Goal: Information Seeking & Learning: Find specific fact

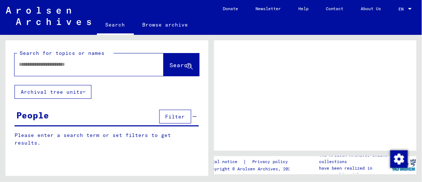
click at [64, 62] on input "text" at bounding box center [82, 65] width 127 height 8
type input "**********"
click at [170, 63] on span "Search" at bounding box center [181, 64] width 22 height 7
click at [187, 64] on icon at bounding box center [190, 67] width 6 height 6
click at [187, 65] on icon at bounding box center [190, 67] width 6 height 6
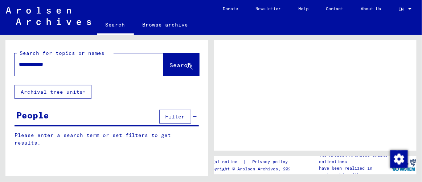
click at [82, 69] on div "**********" at bounding box center [81, 64] width 132 height 16
click at [74, 66] on input "**********" at bounding box center [82, 65] width 127 height 8
click at [170, 65] on span "Search" at bounding box center [181, 64] width 22 height 7
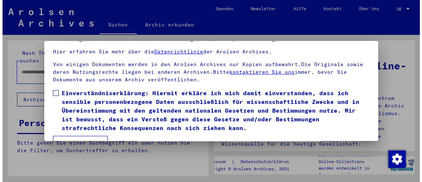
scroll to position [54, 0]
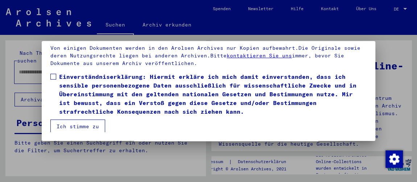
click at [52, 75] on span at bounding box center [53, 77] width 6 height 6
click at [75, 124] on button "Ich stimme zu" at bounding box center [77, 126] width 55 height 14
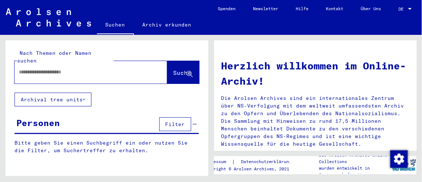
click at [45, 68] on input "text" at bounding box center [82, 72] width 127 height 8
click at [174, 69] on span "Suche" at bounding box center [183, 72] width 18 height 7
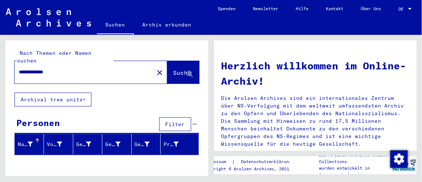
drag, startPoint x: 66, startPoint y: 65, endPoint x: 0, endPoint y: 61, distance: 65.8
click at [0, 61] on div "**********" at bounding box center [105, 105] width 211 height 141
type input "**********"
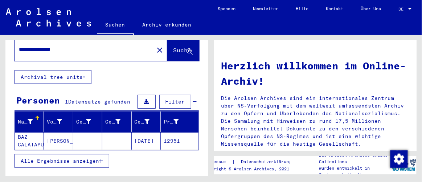
scroll to position [33, 0]
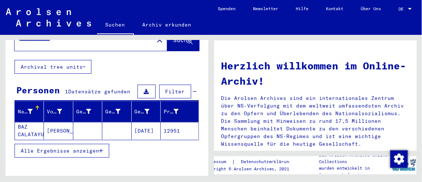
click at [57, 122] on mat-cell "[PERSON_NAME]" at bounding box center [58, 130] width 29 height 17
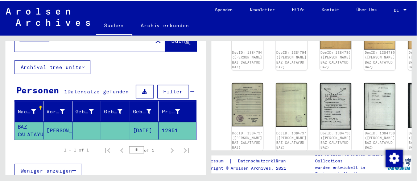
scroll to position [198, 0]
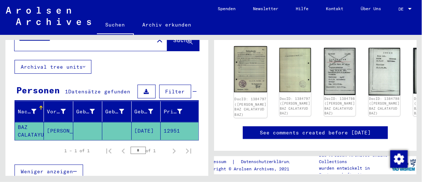
click at [241, 58] on img at bounding box center [250, 69] width 33 height 46
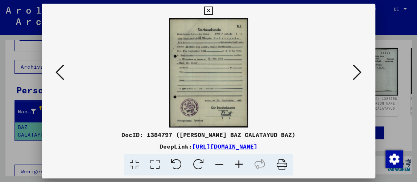
click at [156, 163] on icon at bounding box center [155, 165] width 21 height 22
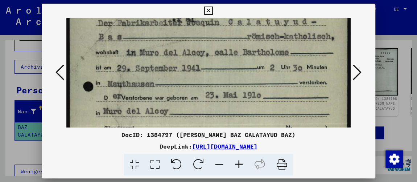
scroll to position [70, 0]
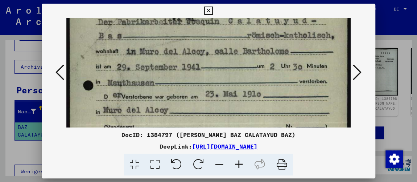
drag, startPoint x: 206, startPoint y: 81, endPoint x: 207, endPoint y: 11, distance: 69.3
click at [207, 11] on div "DocID: 1384797 ([PERSON_NAME] BAZ CALATAYUD BAZ) DeepLink: [URL][DOMAIN_NAME]" at bounding box center [209, 90] width 334 height 172
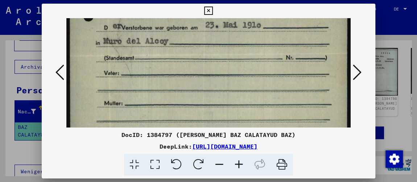
drag, startPoint x: 234, startPoint y: 70, endPoint x: 241, endPoint y: 1, distance: 69.3
click at [241, 1] on div "DocID: 1384797 ([PERSON_NAME] BAZ CALATAYUD BAZ) DeepLink: [URL][DOMAIN_NAME]" at bounding box center [208, 91] width 417 height 182
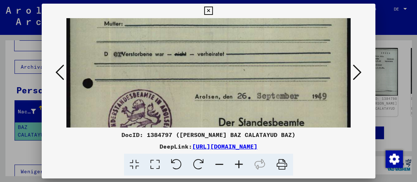
scroll to position [224, 0]
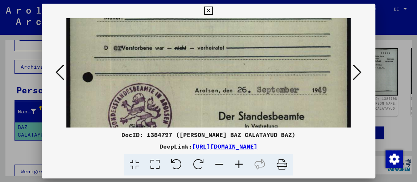
drag, startPoint x: 227, startPoint y: 75, endPoint x: 217, endPoint y: -11, distance: 86.3
click at [217, 0] on html "**********" at bounding box center [208, 91] width 417 height 182
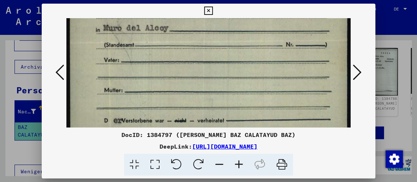
drag, startPoint x: 237, startPoint y: 47, endPoint x: 243, endPoint y: 121, distance: 74.3
click at [243, 121] on img at bounding box center [208, 62] width 285 height 393
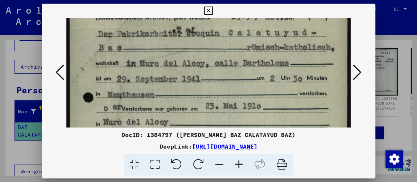
drag, startPoint x: 215, startPoint y: 48, endPoint x: 220, endPoint y: 142, distance: 93.8
click at [220, 142] on div "DocID: 1384797 ([PERSON_NAME] BAZ CALATAYUD BAZ) DeepLink: [URL][DOMAIN_NAME]" at bounding box center [209, 90] width 334 height 172
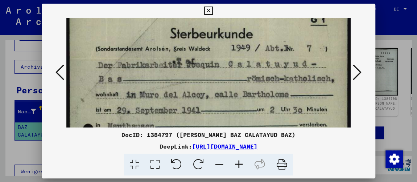
scroll to position [3, 0]
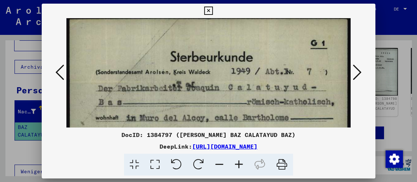
drag, startPoint x: 234, startPoint y: 71, endPoint x: 233, endPoint y: 125, distance: 54.1
click at [359, 70] on icon at bounding box center [357, 72] width 9 height 17
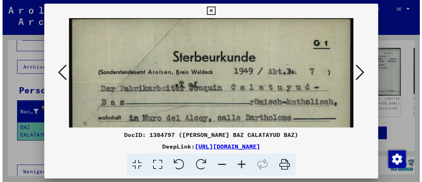
scroll to position [0, 0]
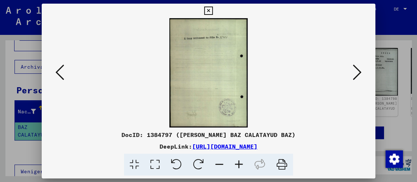
click at [202, 52] on img at bounding box center [208, 72] width 285 height 109
click at [357, 71] on icon at bounding box center [357, 72] width 9 height 17
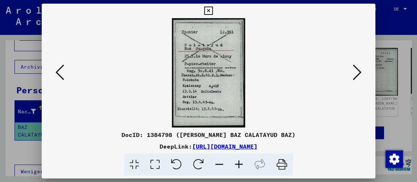
click at [357, 71] on icon at bounding box center [357, 72] width 9 height 17
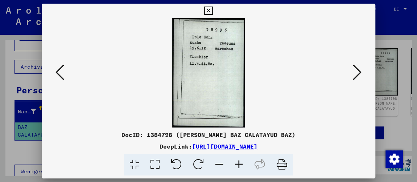
click at [357, 71] on icon at bounding box center [357, 72] width 9 height 17
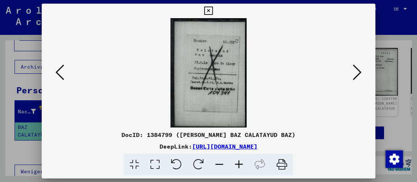
click at [357, 71] on icon at bounding box center [357, 72] width 9 height 17
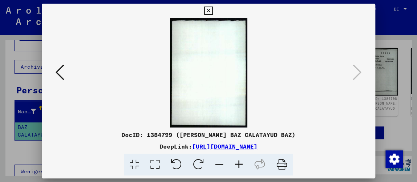
click at [57, 70] on icon at bounding box center [60, 72] width 9 height 17
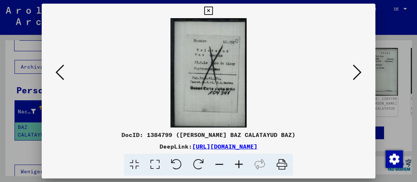
click at [57, 70] on icon at bounding box center [60, 72] width 9 height 17
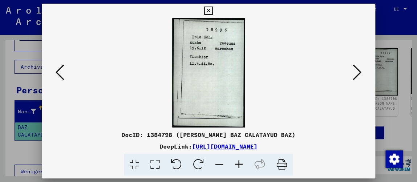
click at [57, 70] on icon at bounding box center [60, 72] width 9 height 17
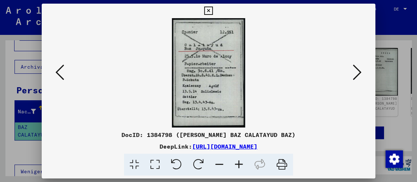
click at [57, 70] on icon at bounding box center [60, 72] width 9 height 17
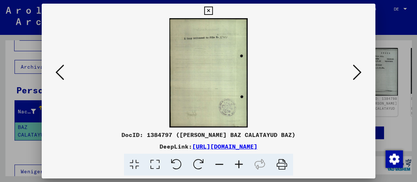
click at [57, 70] on icon at bounding box center [60, 72] width 9 height 17
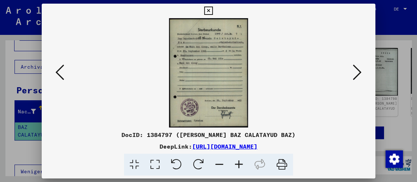
click at [57, 70] on icon at bounding box center [60, 72] width 9 height 17
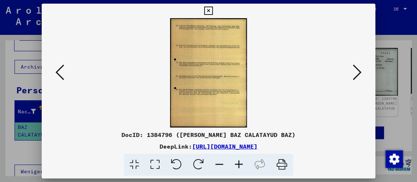
click at [57, 70] on icon at bounding box center [60, 72] width 9 height 17
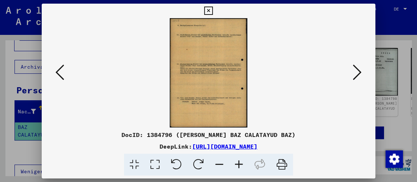
click at [57, 70] on icon at bounding box center [60, 72] width 9 height 17
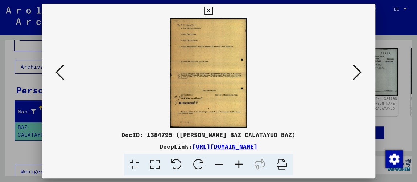
click at [57, 70] on icon at bounding box center [60, 72] width 9 height 17
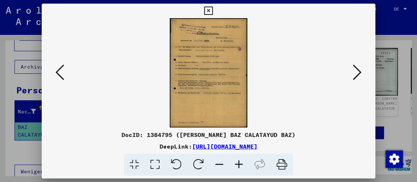
click at [57, 70] on icon at bounding box center [60, 72] width 9 height 17
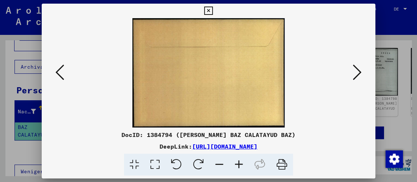
click at [57, 70] on icon at bounding box center [60, 72] width 9 height 17
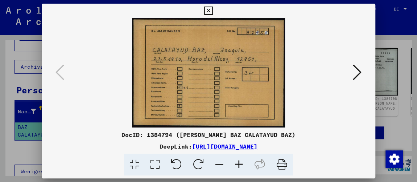
click at [208, 11] on icon at bounding box center [208, 11] width 8 height 9
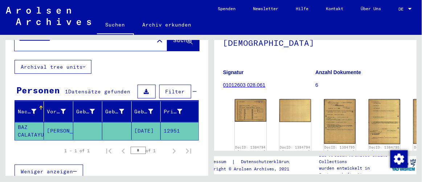
scroll to position [99, 0]
